Goal: Use online tool/utility: Utilize a website feature to perform a specific function

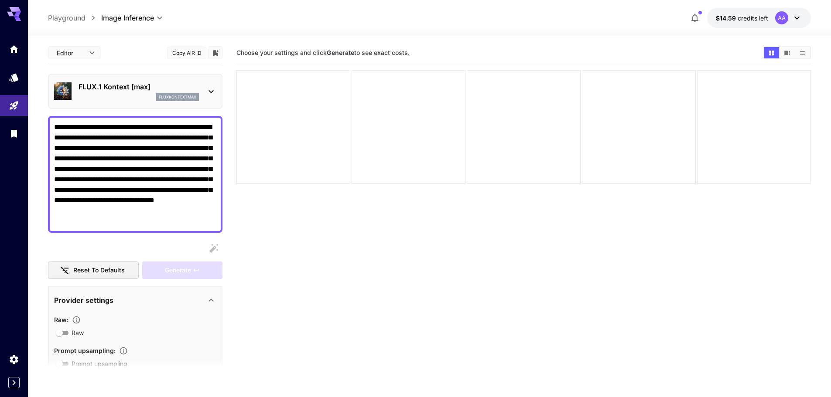
click at [96, 93] on div "fluxkontextmax" at bounding box center [139, 97] width 120 height 8
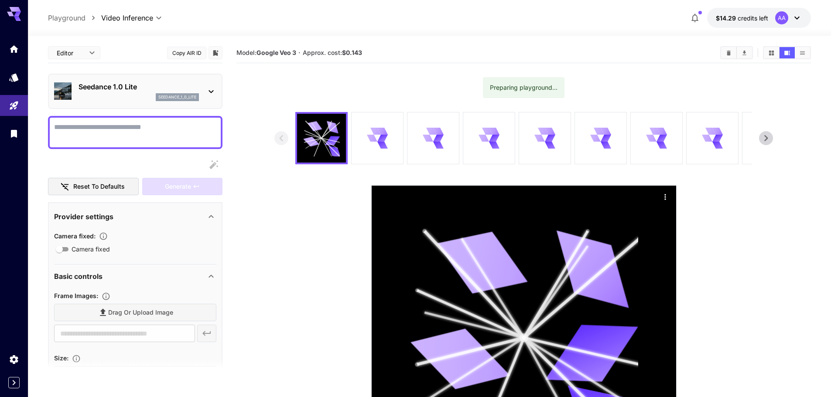
click at [191, 85] on p "Seedance 1.0 Lite" at bounding box center [139, 87] width 120 height 10
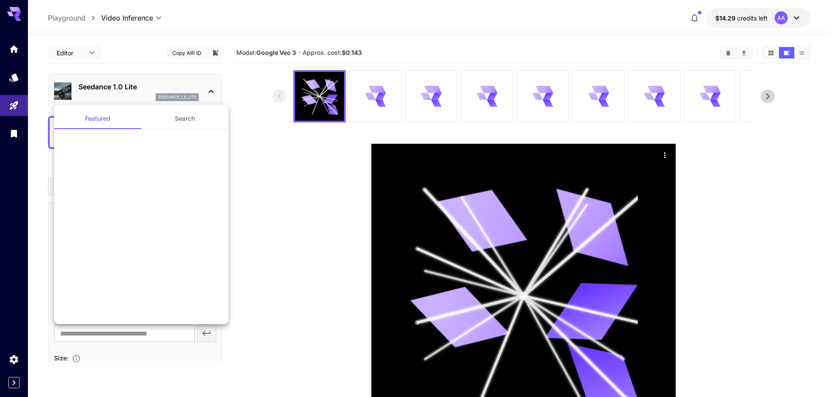
click at [121, 90] on div at bounding box center [418, 198] width 837 height 397
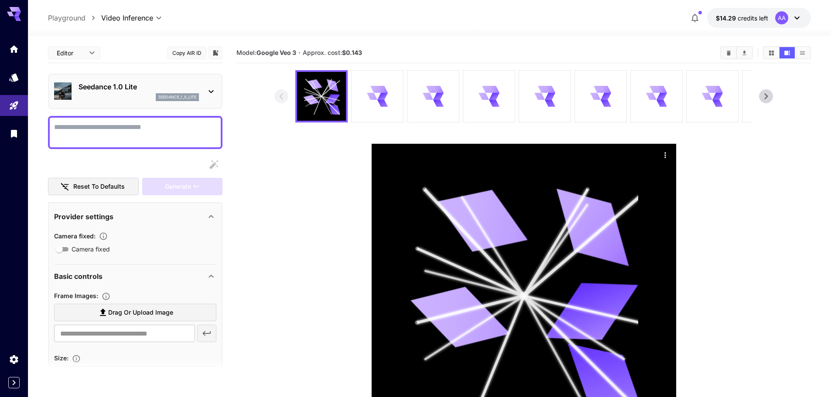
click at [132, 90] on div "Featured Search MiniMax 02 Hailuo minimax_hailuo_02 Seedance 1.0 Pro seedance_1…" at bounding box center [87, 131] width 174 height 262
